Goal: Information Seeking & Learning: Learn about a topic

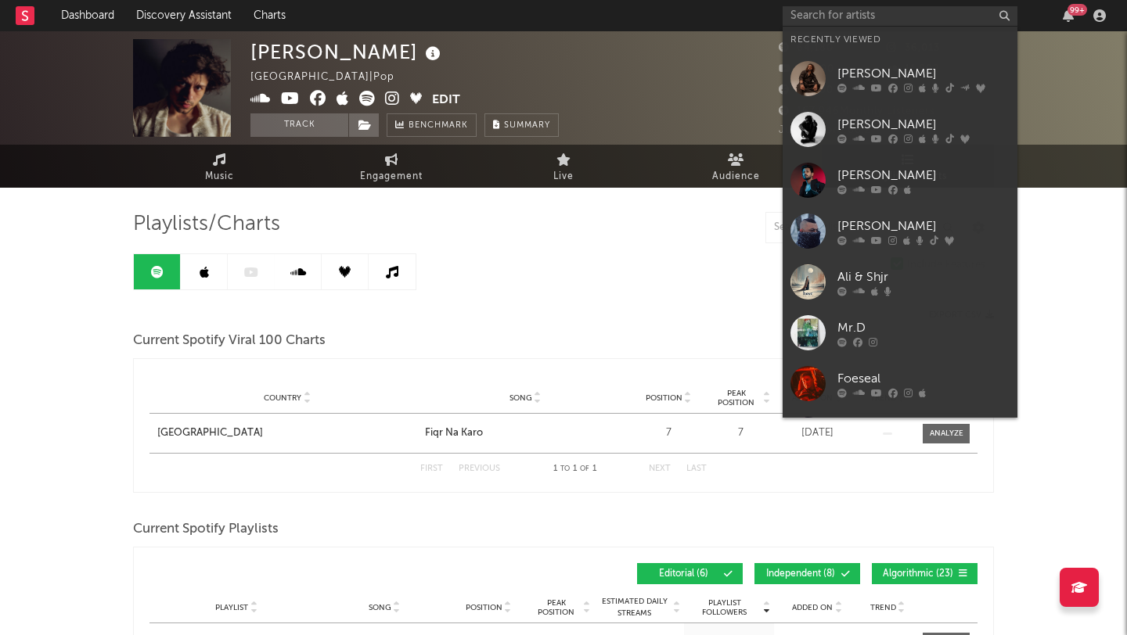
click at [824, 7] on input "text" at bounding box center [899, 16] width 235 height 20
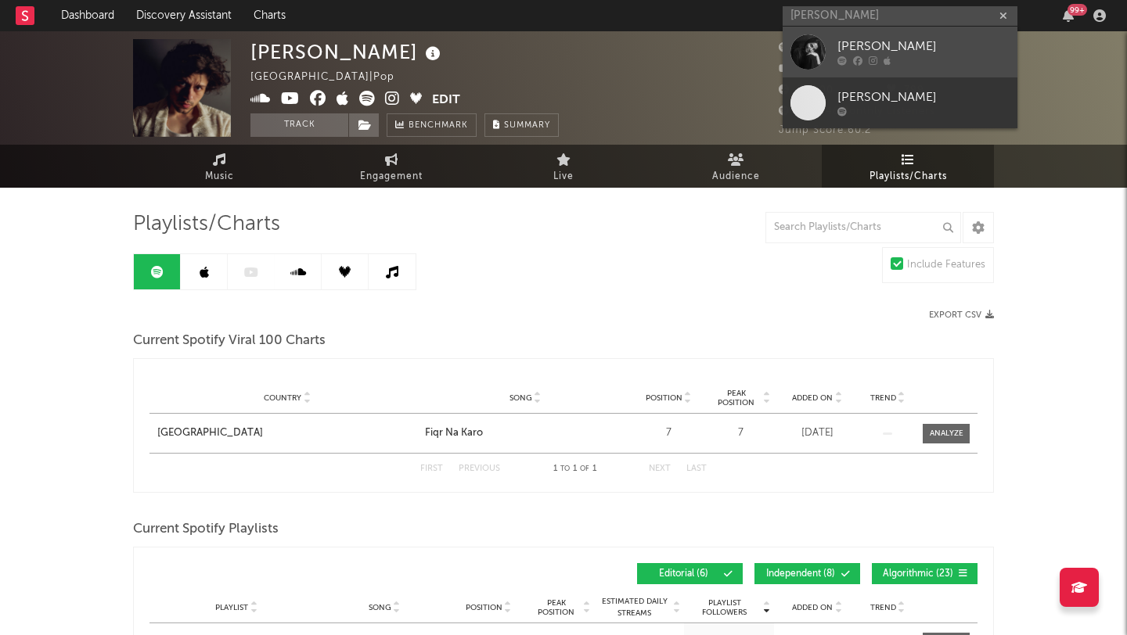
type input "[PERSON_NAME]"
click at [809, 48] on div at bounding box center [807, 51] width 35 height 35
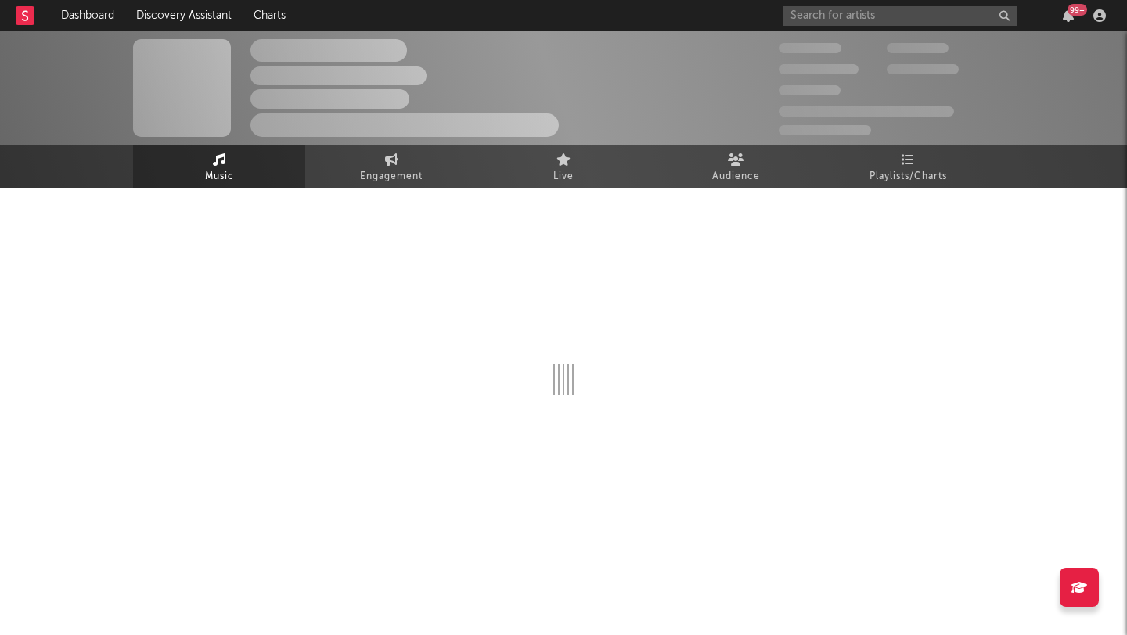
select select "1w"
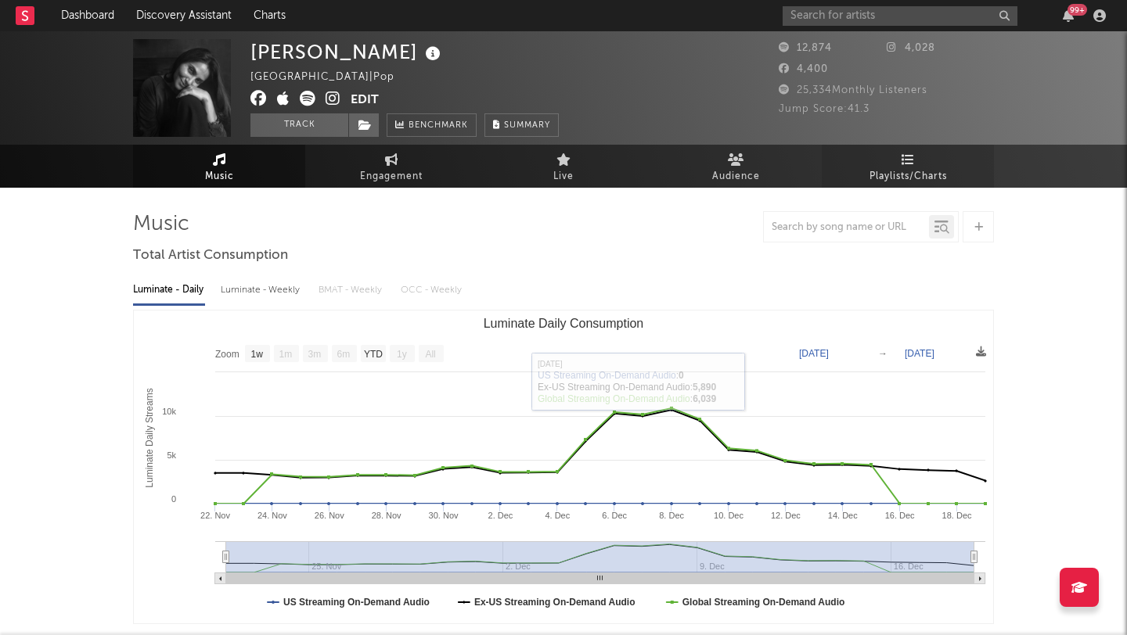
click at [886, 172] on span "Playlists/Charts" at bounding box center [907, 176] width 77 height 19
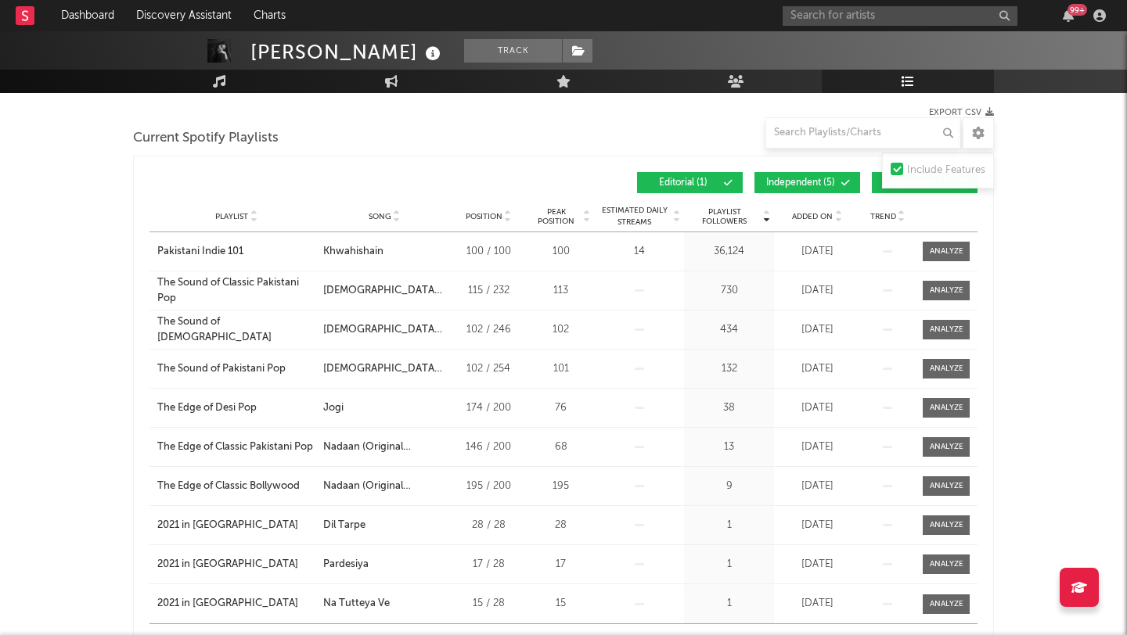
scroll to position [200, 0]
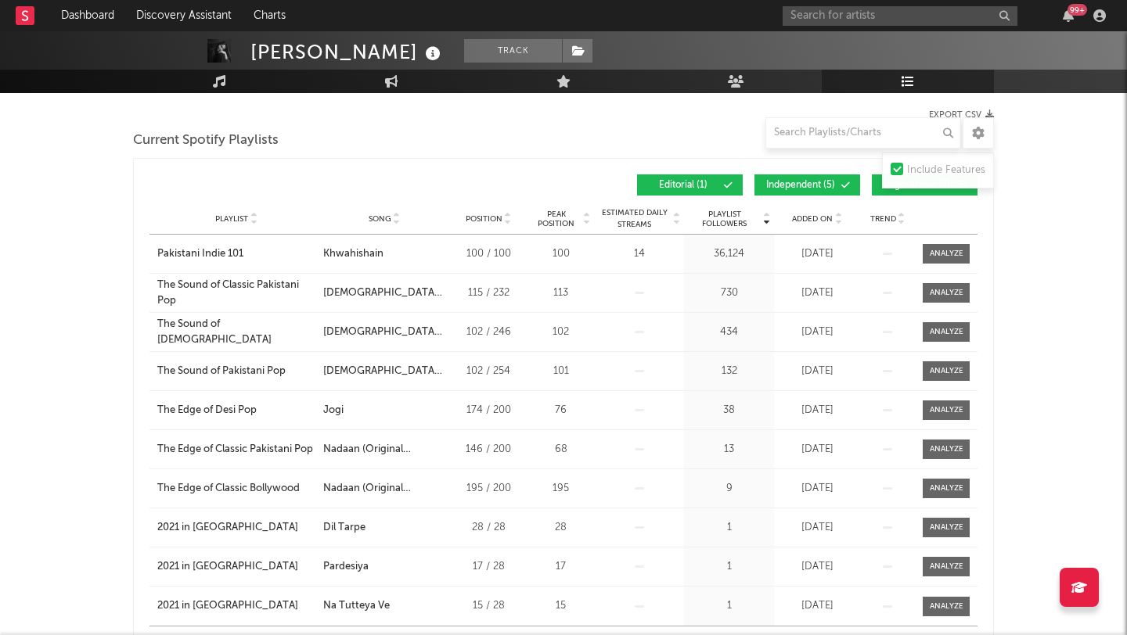
click at [47, 438] on div "[PERSON_NAME] Track [GEOGRAPHIC_DATA] | Pop Edit Track Benchmark Summary 12,874…" at bounding box center [563, 576] width 1127 height 1490
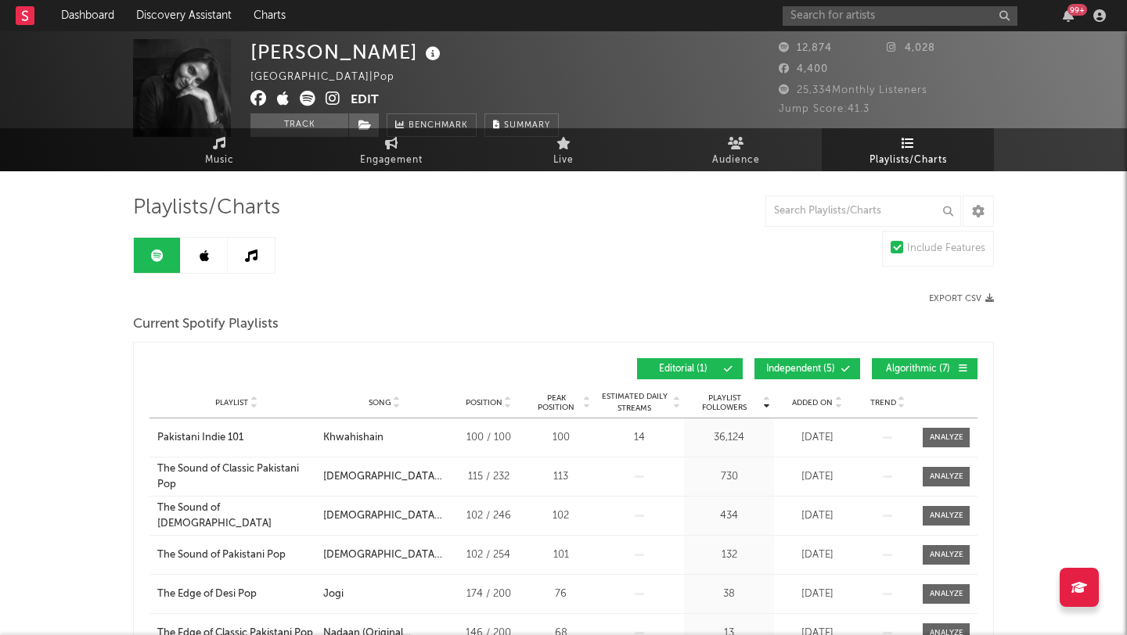
scroll to position [0, 0]
